Goal: Obtain resource: Download file/media

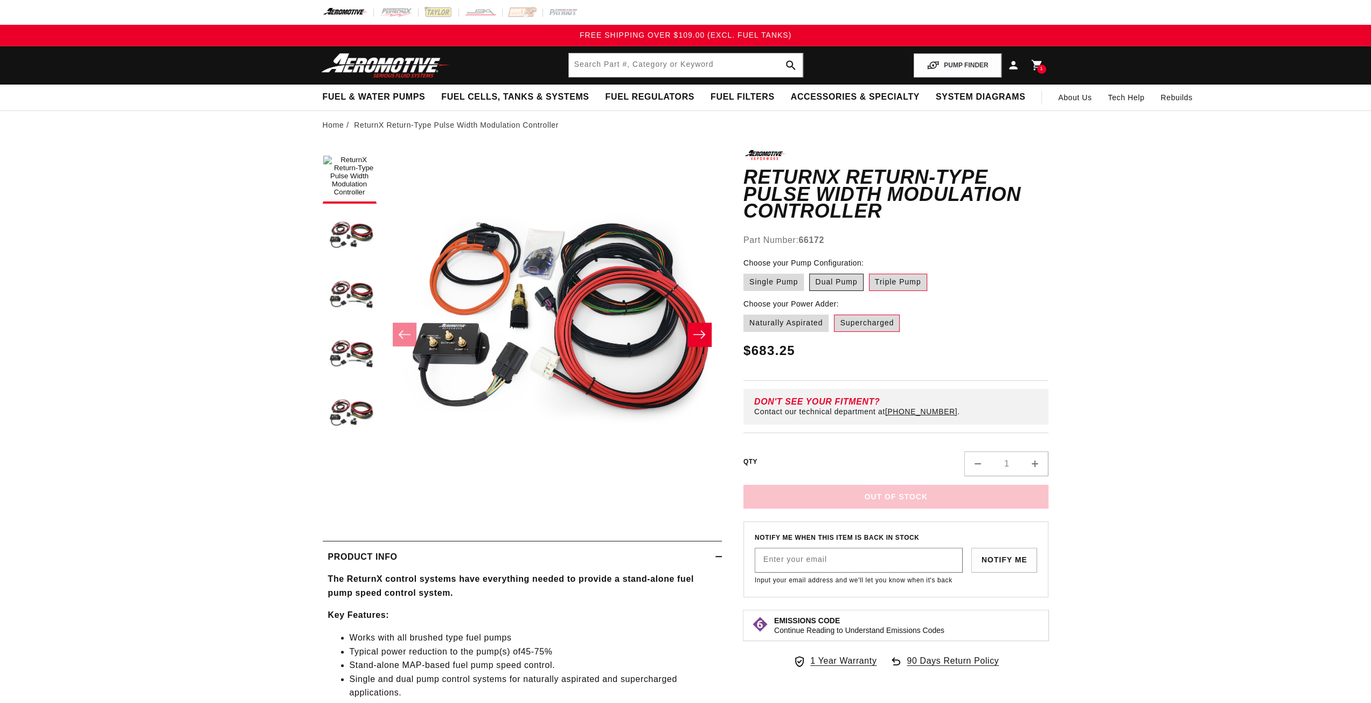
click at [841, 274] on label "Dual Pump" at bounding box center [836, 282] width 54 height 17
click at [809, 271] on input "Dual Pump" at bounding box center [809, 271] width 1 height 1
radio input "true"
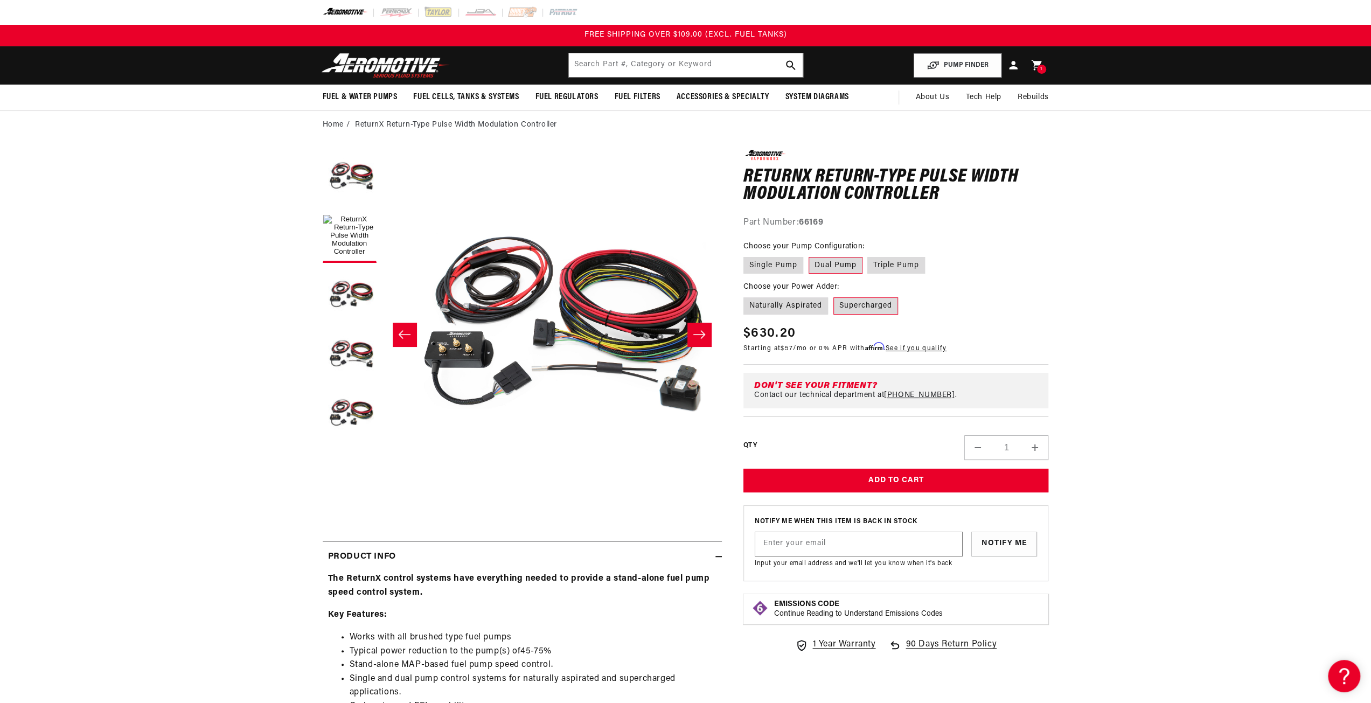
click at [876, 305] on label "Supercharged" at bounding box center [865, 305] width 65 height 17
click at [834, 296] on input "Supercharged" at bounding box center [833, 295] width 1 height 1
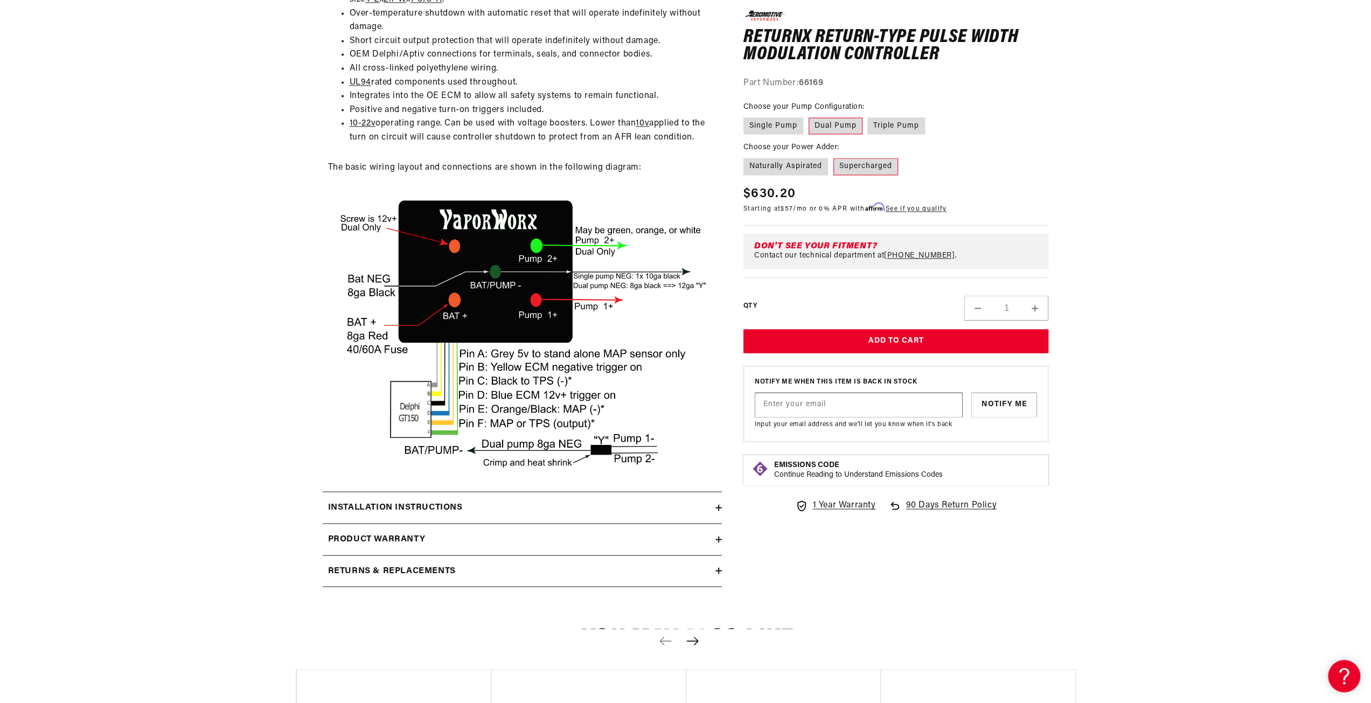
scroll to position [1669, 0]
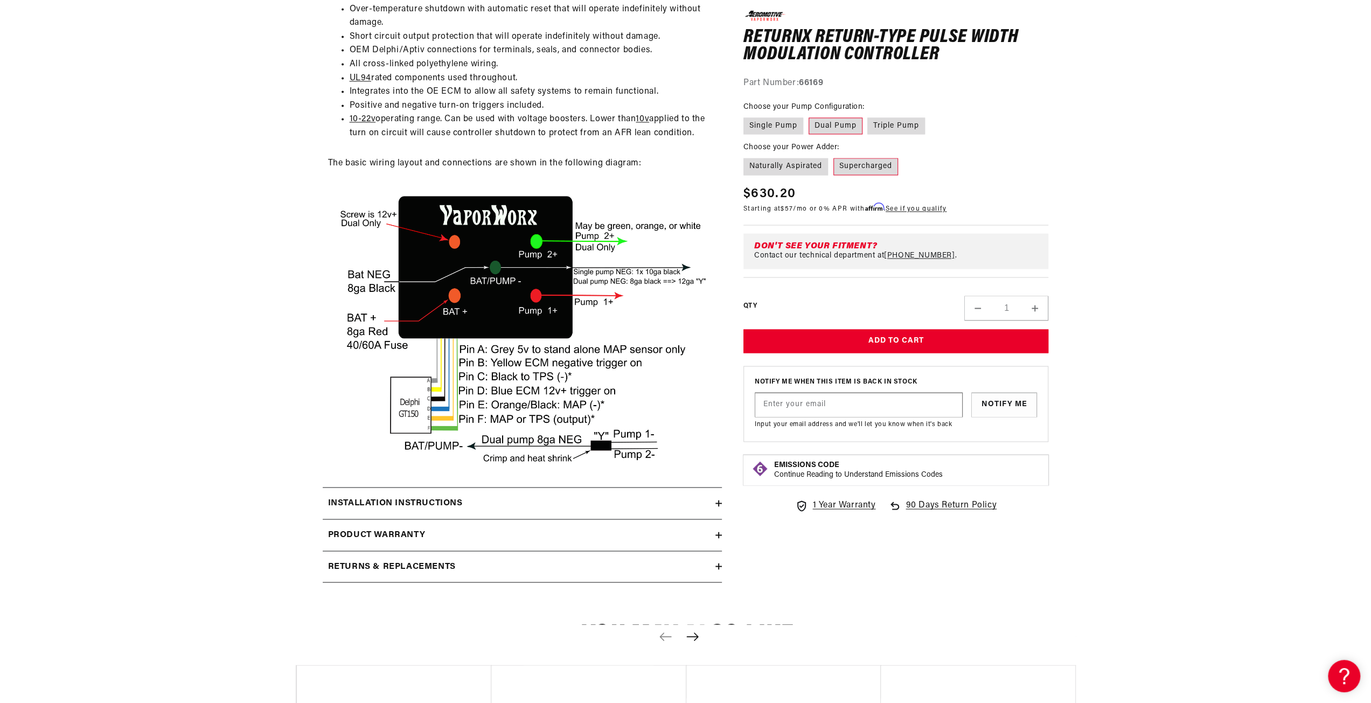
click at [717, 506] on icon at bounding box center [718, 503] width 6 height 6
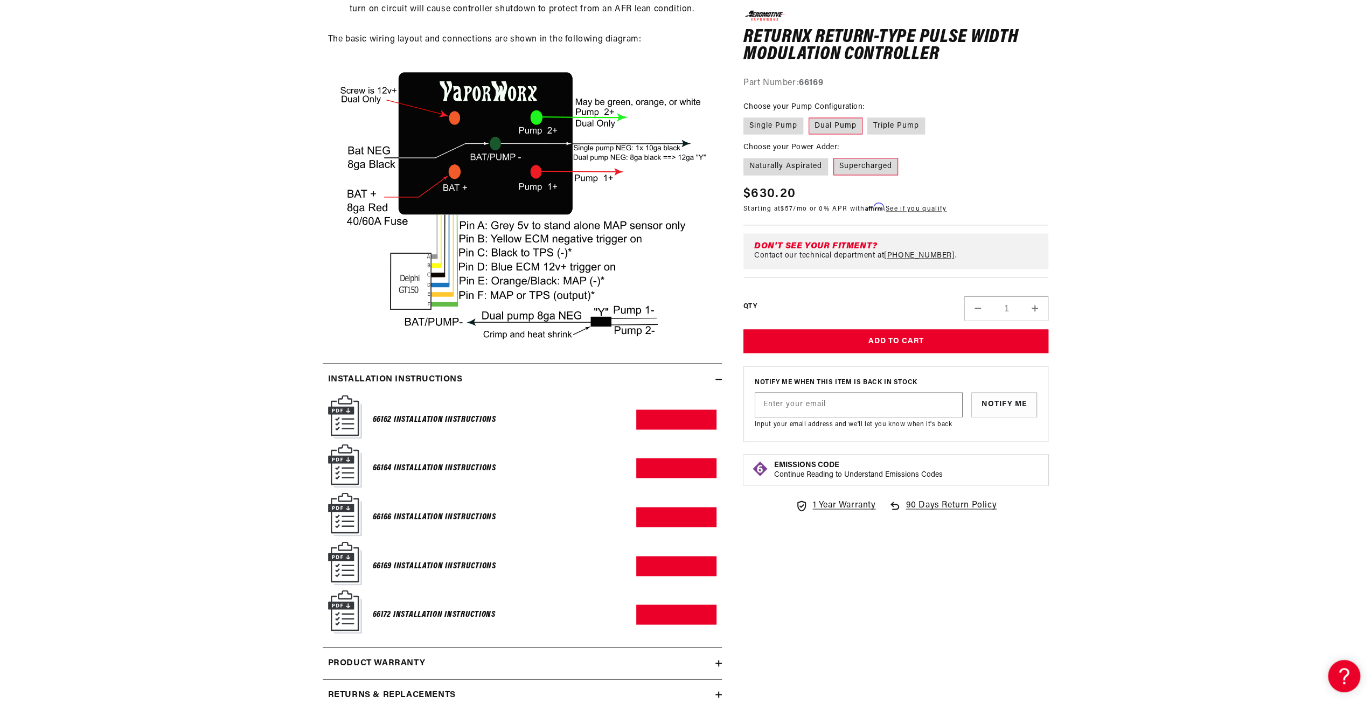
scroll to position [1993, 0]
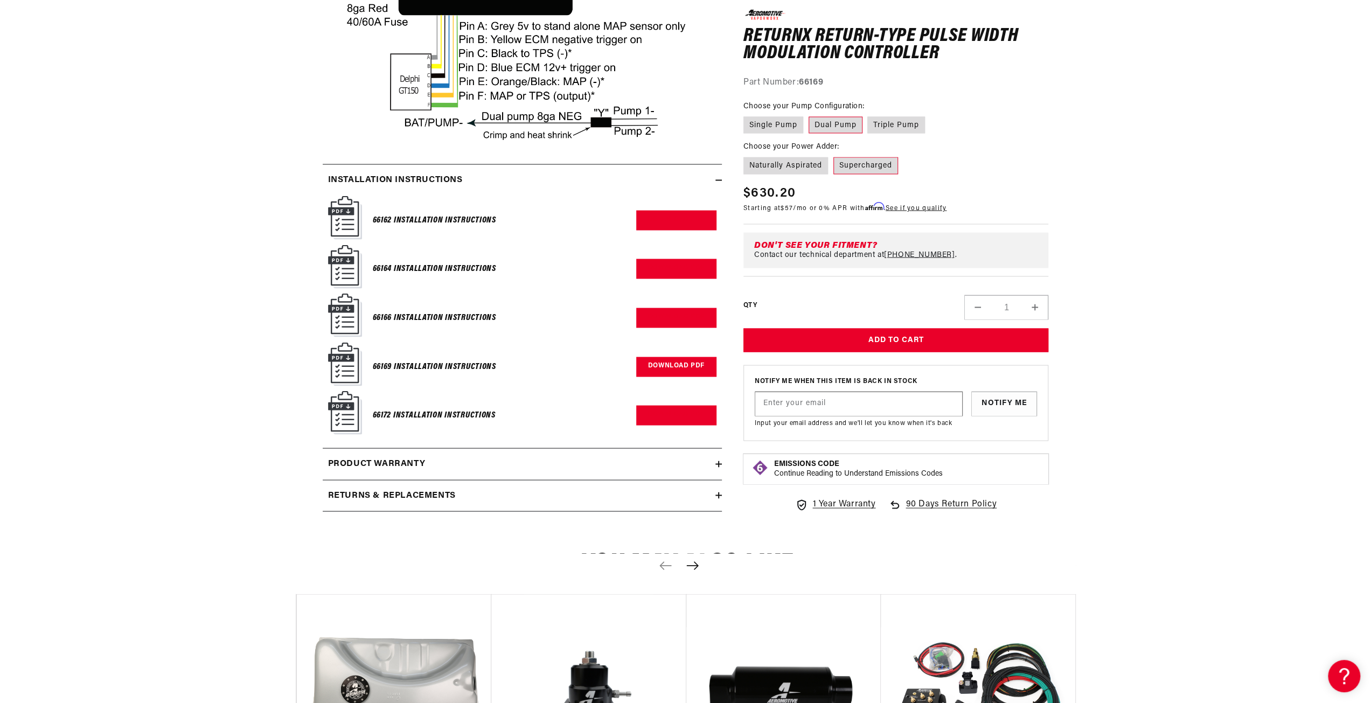
click at [664, 376] on link "Download PDF" at bounding box center [676, 367] width 80 height 20
